Goal: Transaction & Acquisition: Download file/media

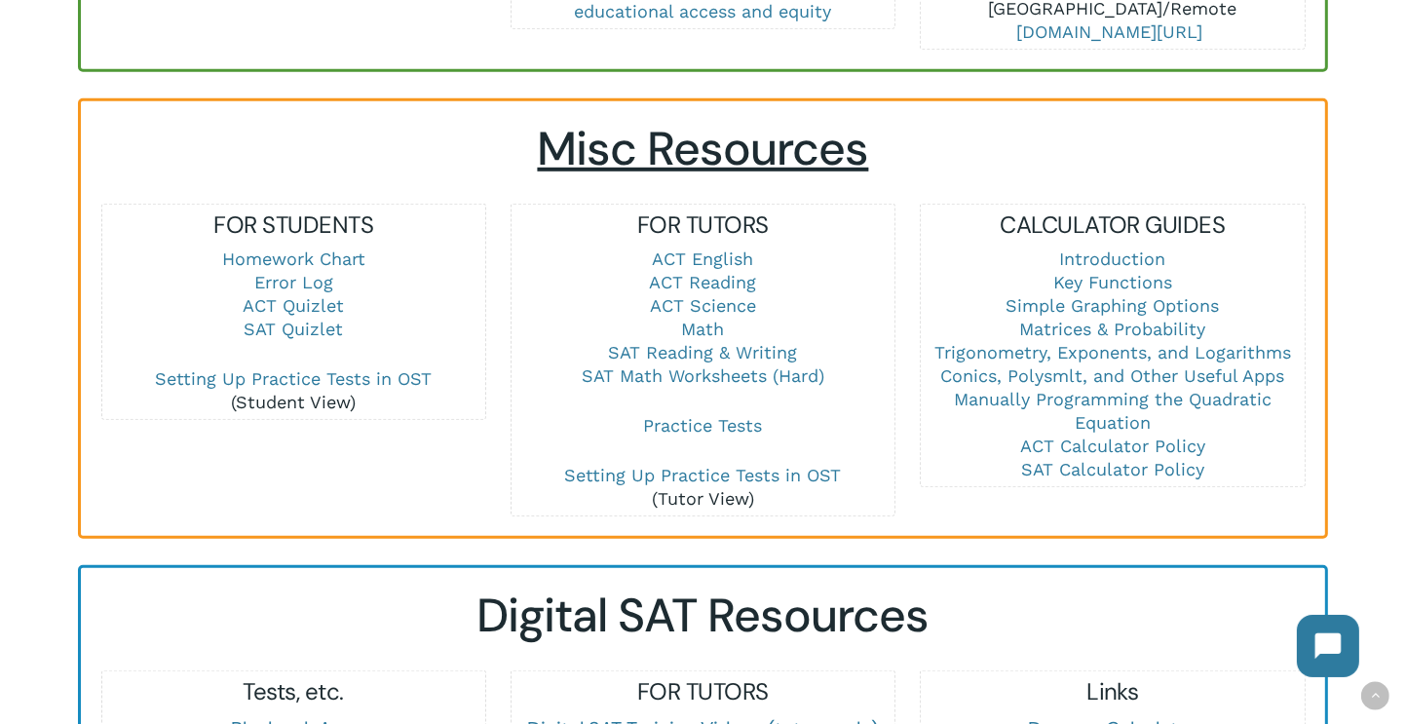
scroll to position [1274, 0]
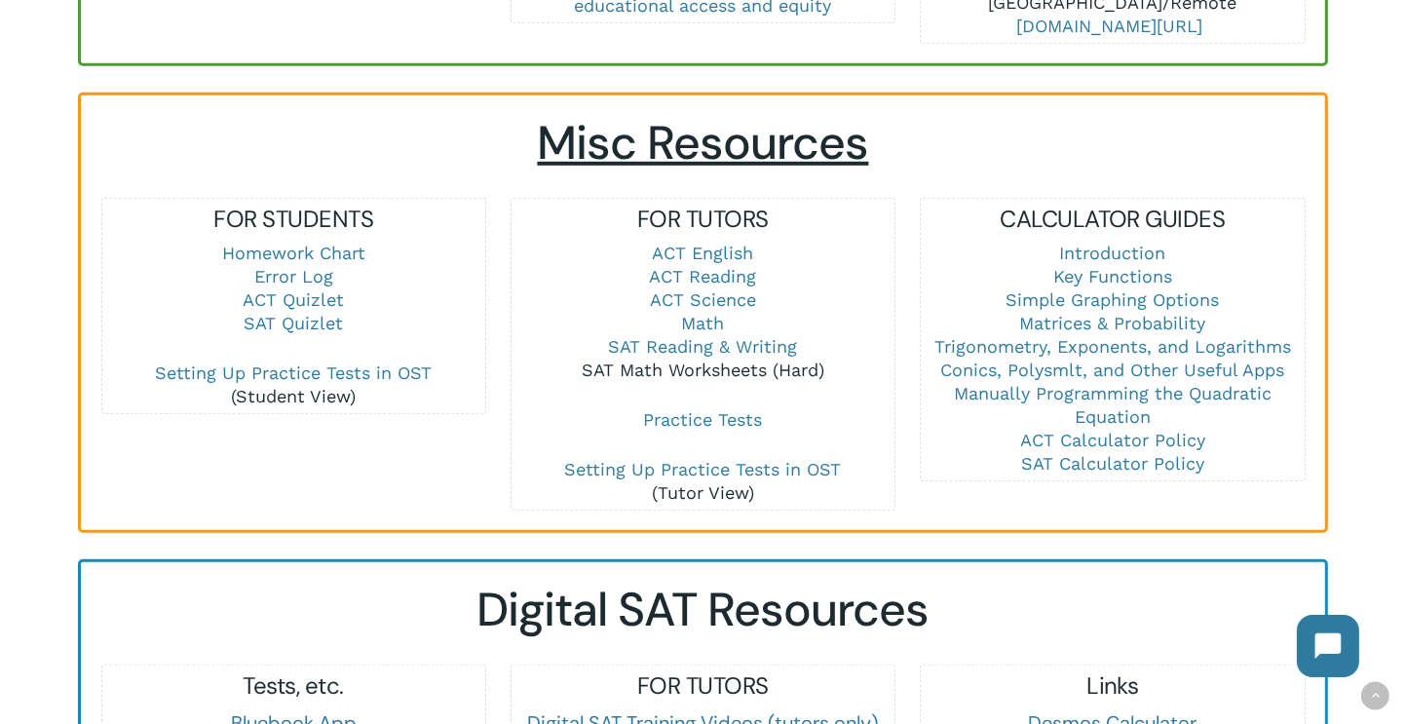
click at [722, 360] on link "SAT Math Worksheets (Hard)" at bounding box center [703, 370] width 243 height 20
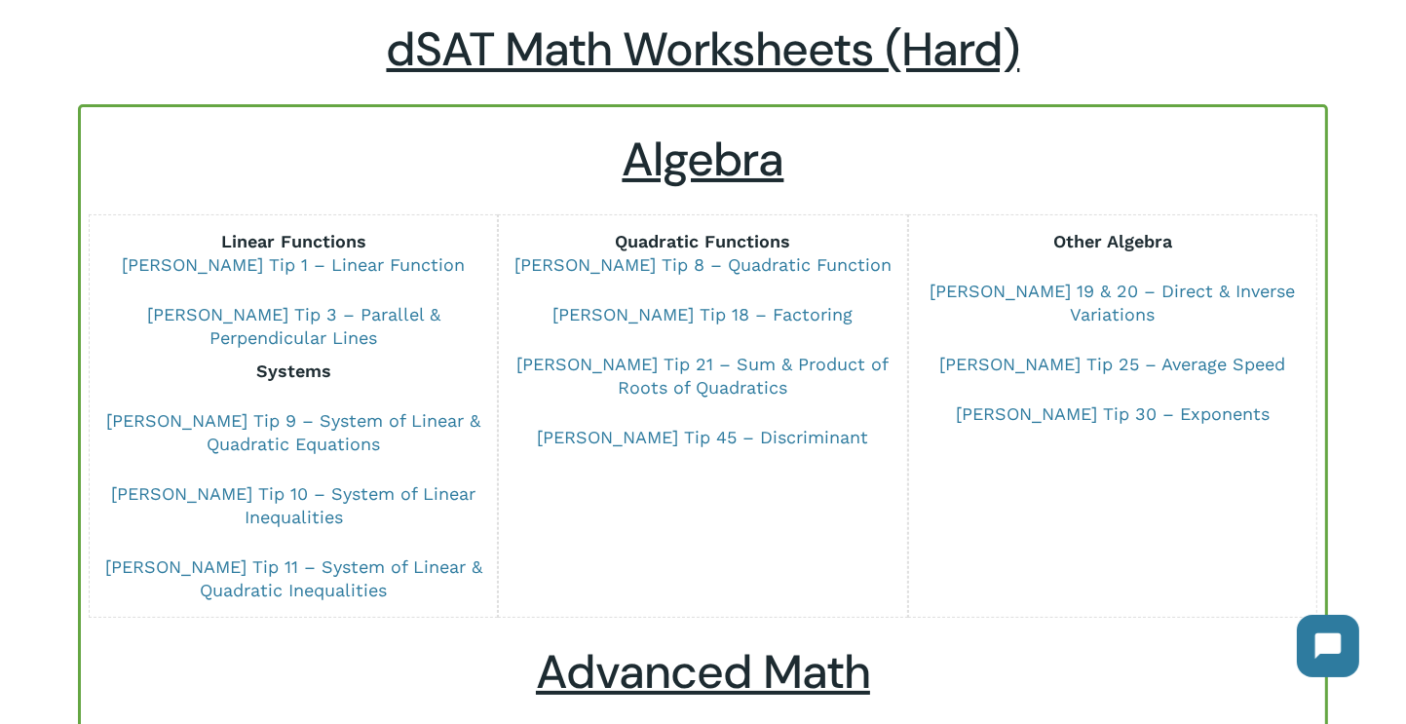
scroll to position [120, 0]
